Goal: Transaction & Acquisition: Purchase product/service

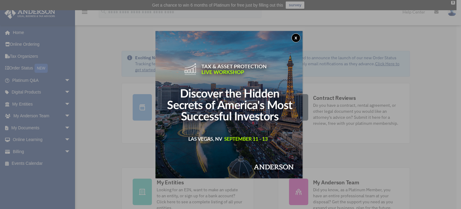
click at [296, 37] on button "x" at bounding box center [295, 37] width 9 height 9
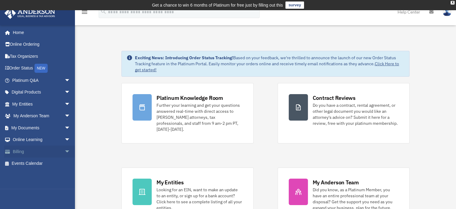
drag, startPoint x: 60, startPoint y: 150, endPoint x: 59, endPoint y: 154, distance: 4.3
click at [65, 149] on span "arrow_drop_down" at bounding box center [71, 151] width 12 height 12
click at [45, 161] on link "$ Open Invoices" at bounding box center [43, 163] width 71 height 12
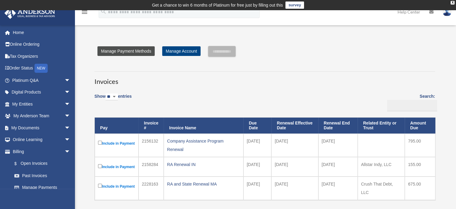
click at [137, 53] on link "Manage Payment Methods" at bounding box center [126, 51] width 57 height 10
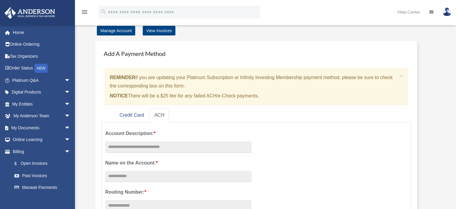
scroll to position [30, 0]
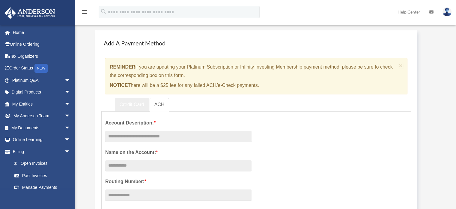
click at [130, 103] on link "Credit Card" at bounding box center [132, 105] width 34 height 14
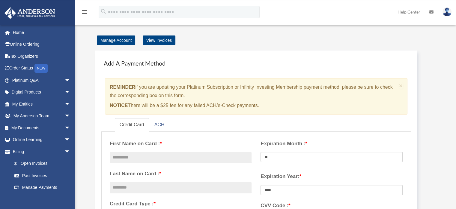
scroll to position [0, 0]
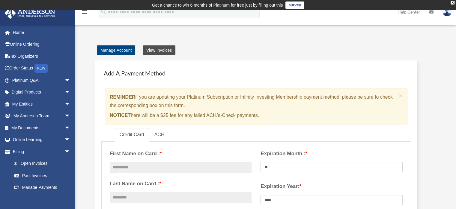
click at [162, 49] on link "View Invoices" at bounding box center [159, 50] width 33 height 10
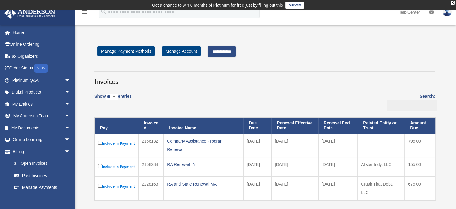
click at [232, 50] on input "**********" at bounding box center [222, 51] width 28 height 11
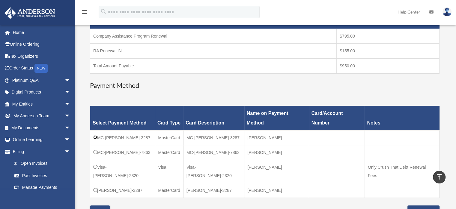
scroll to position [180, 0]
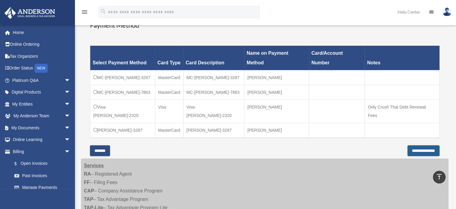
click at [419, 145] on input "**********" at bounding box center [424, 150] width 32 height 11
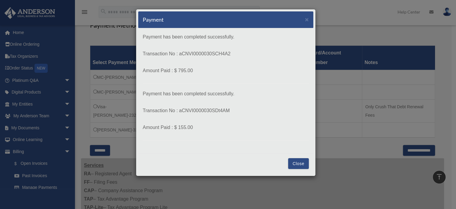
click at [300, 163] on button "Close" at bounding box center [298, 163] width 21 height 11
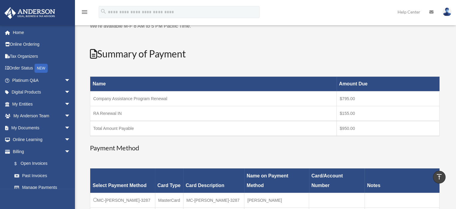
scroll to position [0, 0]
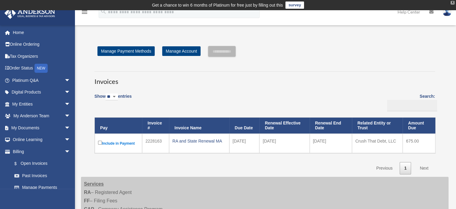
click at [452, 2] on div "X" at bounding box center [453, 3] width 4 height 4
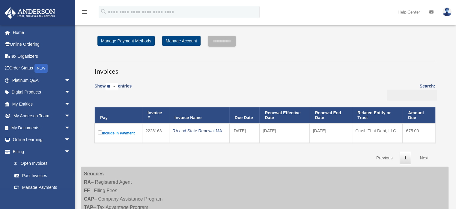
click at [441, 13] on link at bounding box center [447, 11] width 18 height 26
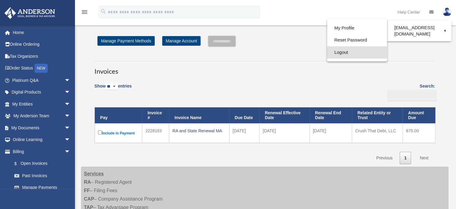
click at [345, 53] on link "Logout" at bounding box center [357, 52] width 60 height 12
